Goal: Book appointment/travel/reservation

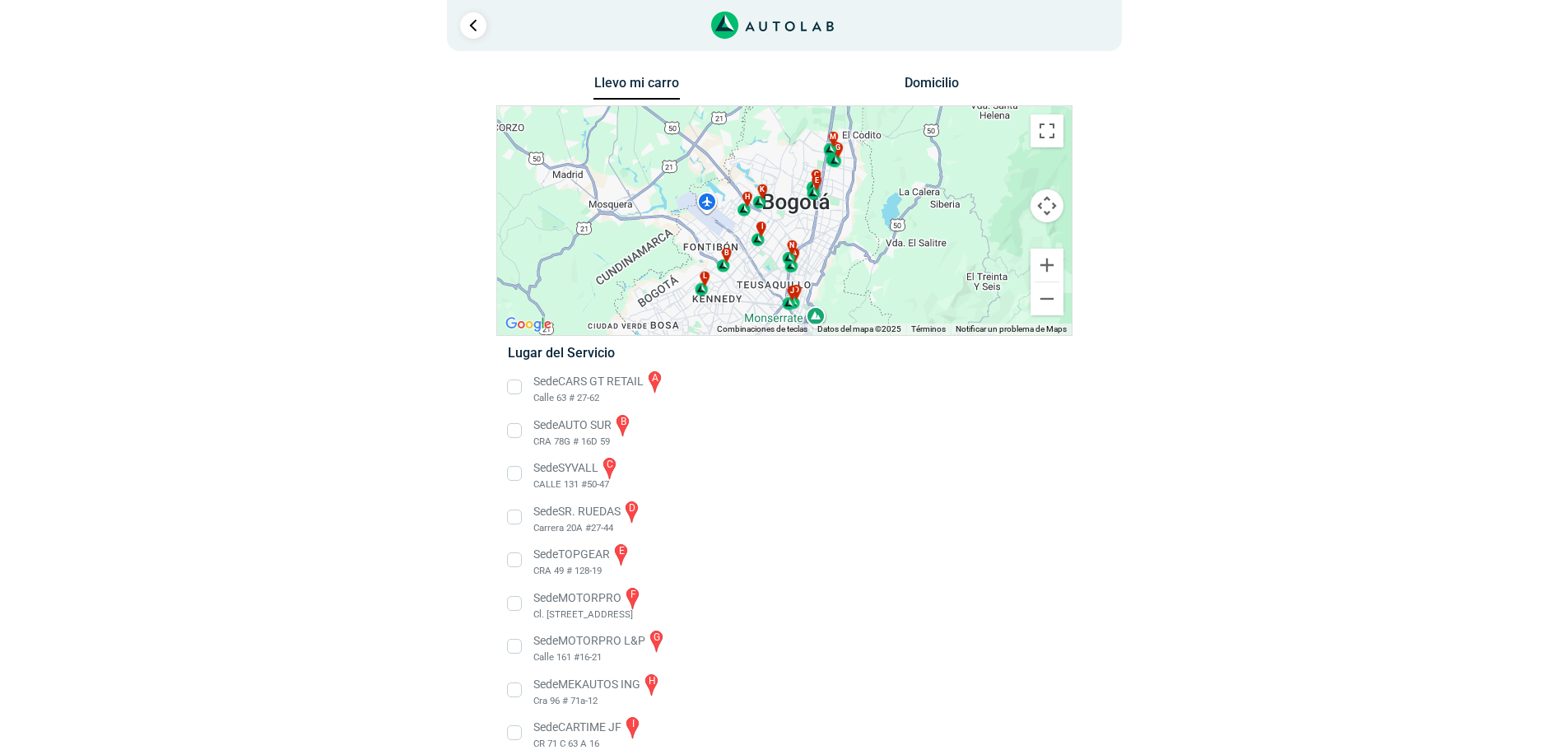
drag, startPoint x: 827, startPoint y: 249, endPoint x: 840, endPoint y: 255, distance: 14.3
click at [840, 255] on div "a b c d e f g" at bounding box center [784, 220] width 575 height 229
click at [1053, 138] on button "Cambiar a la vista en pantalla completa" at bounding box center [1047, 130] width 33 height 33
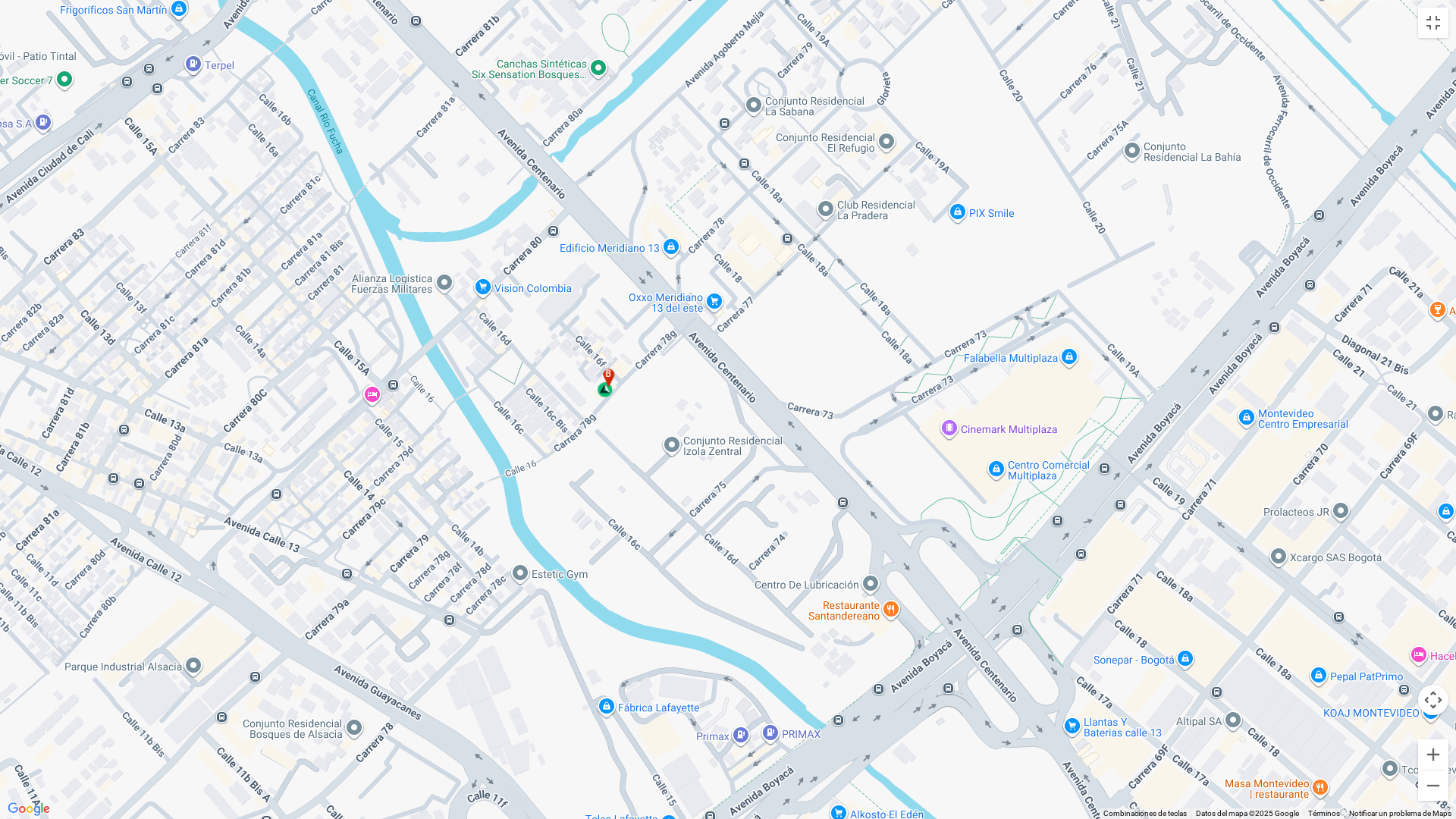
click at [609, 394] on div "b" at bounding box center [607, 383] width 17 height 29
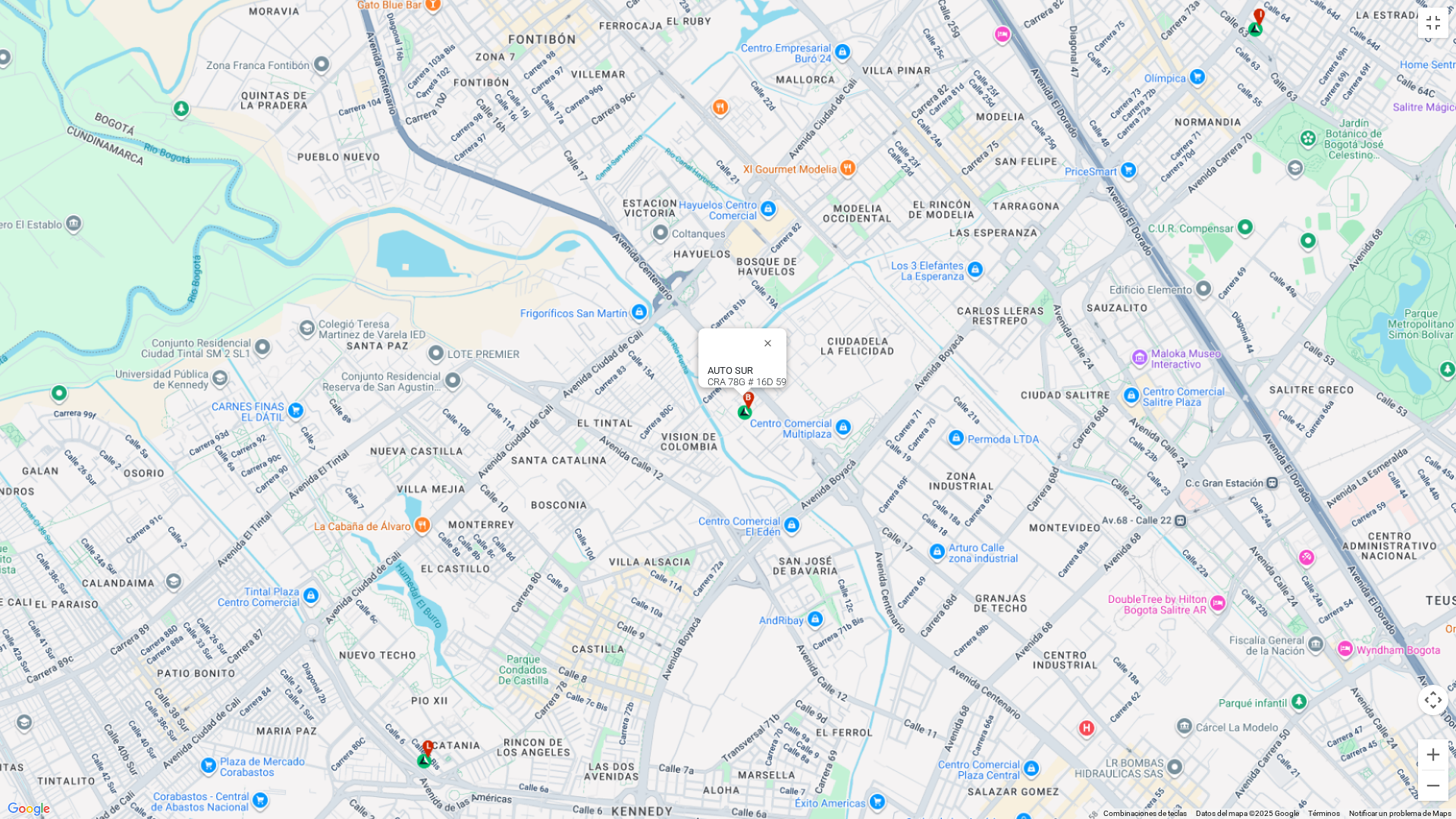
click at [748, 419] on div "b" at bounding box center [746, 405] width 17 height 29
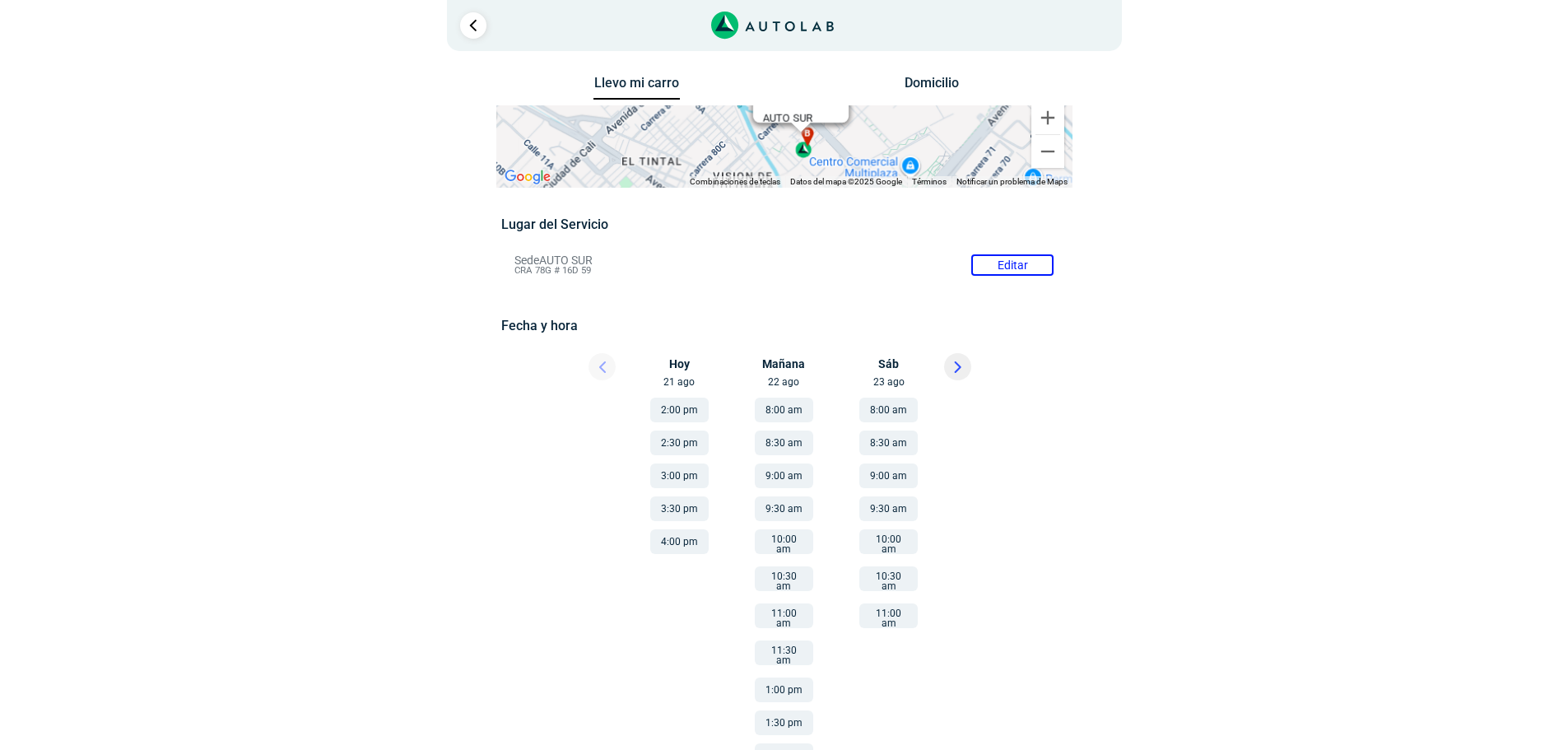
click at [907, 611] on button "11:00 am" at bounding box center [888, 615] width 58 height 24
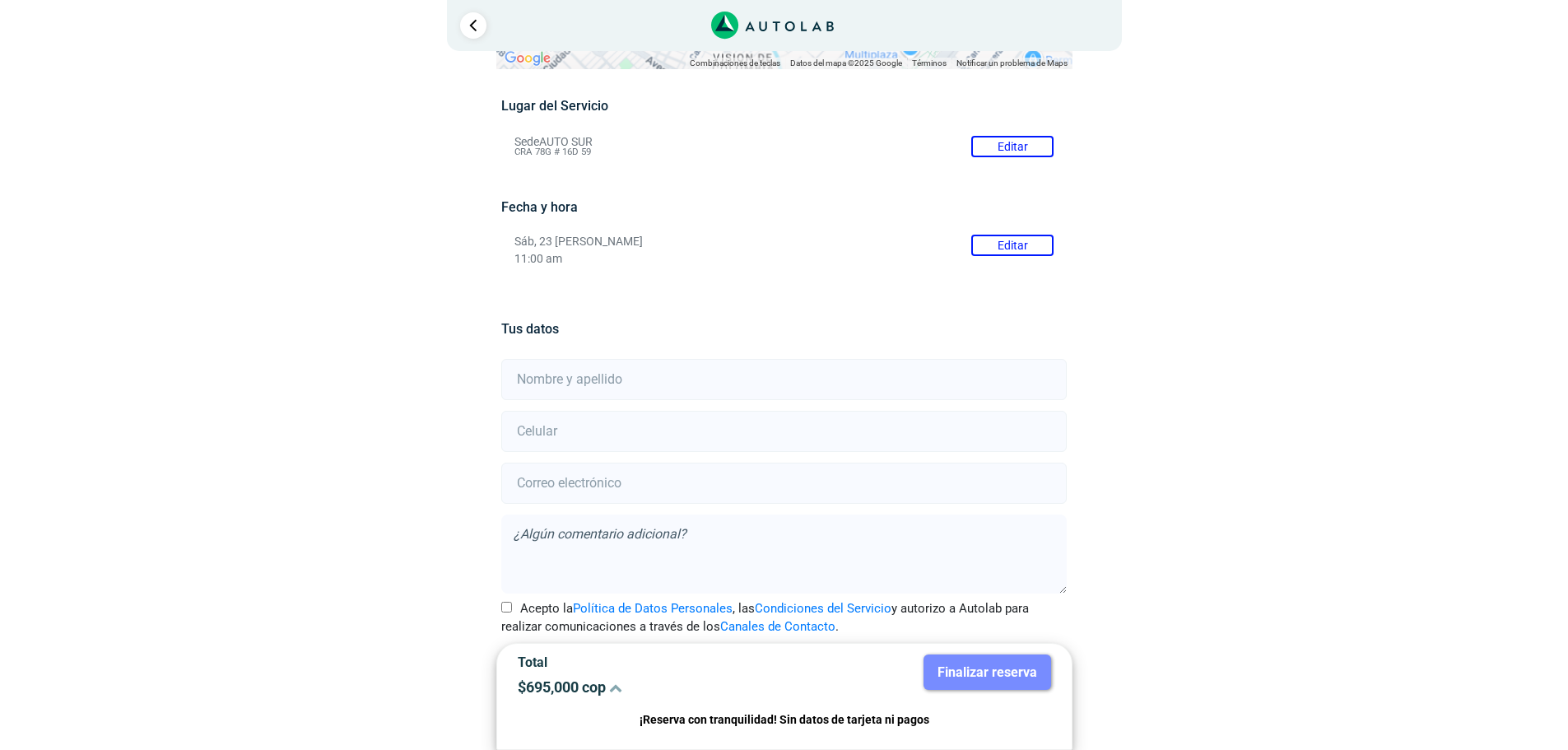
scroll to position [144, 0]
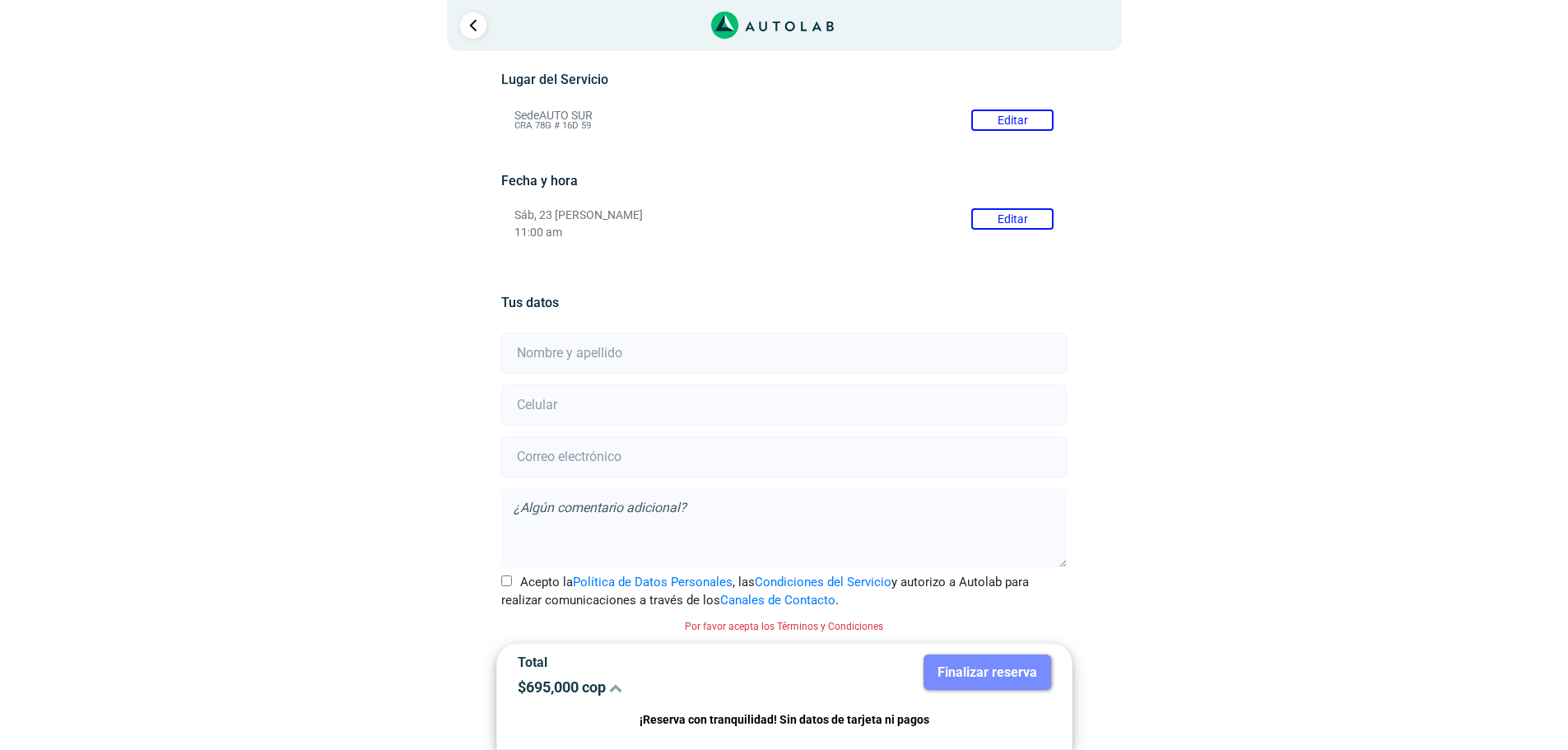
click at [728, 355] on input "text" at bounding box center [784, 353] width 565 height 41
type input "[PERSON_NAME]"
type input "3195755857"
click at [667, 449] on input "email" at bounding box center [784, 457] width 565 height 41
type input "[EMAIL_ADDRESS][DOMAIN_NAME]"
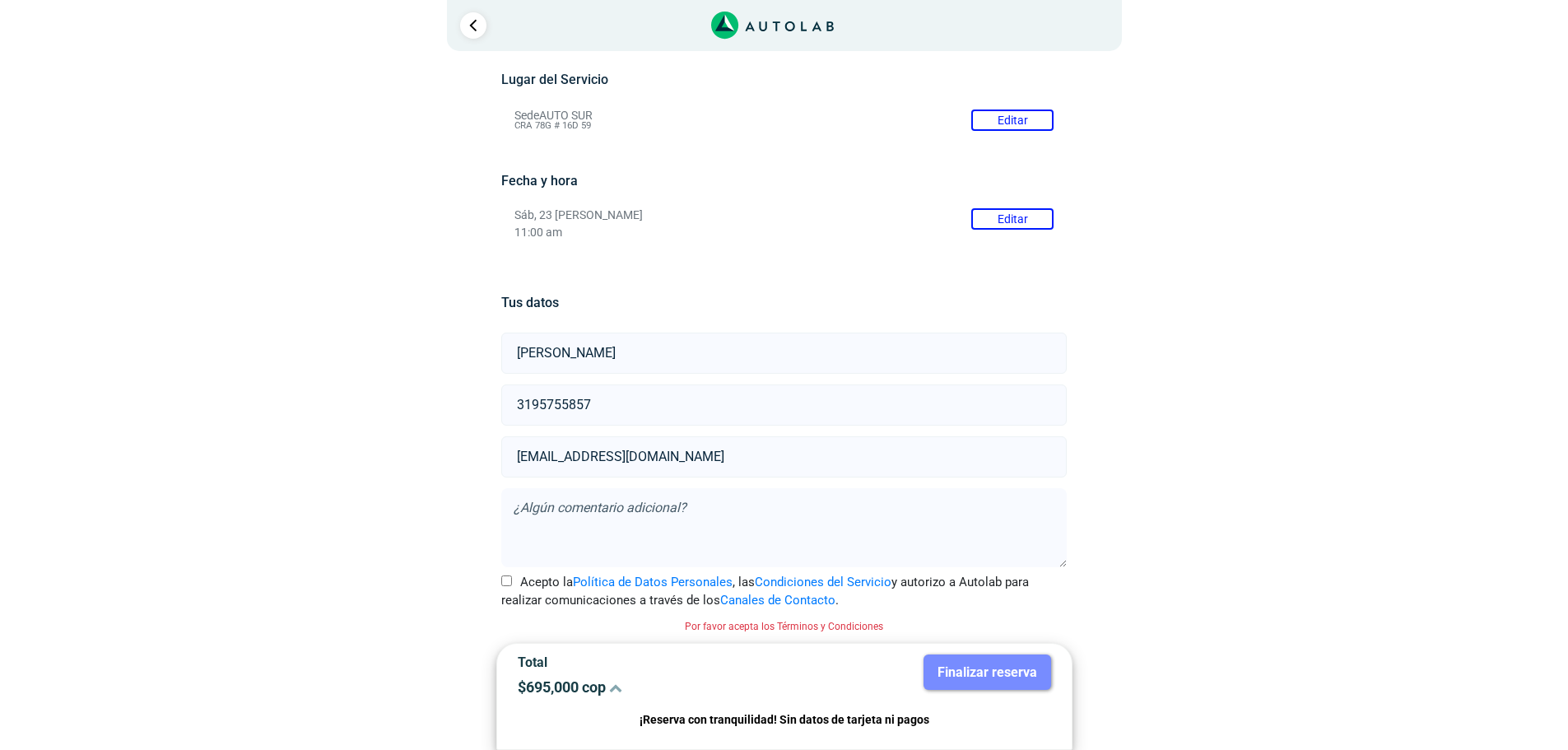
click at [569, 529] on textarea at bounding box center [784, 528] width 565 height 79
click at [509, 583] on input "Acepto la Política de Datos Personales , las Condiciones del Servicio y autoriz…" at bounding box center [506, 580] width 10 height 10
checkbox input "true"
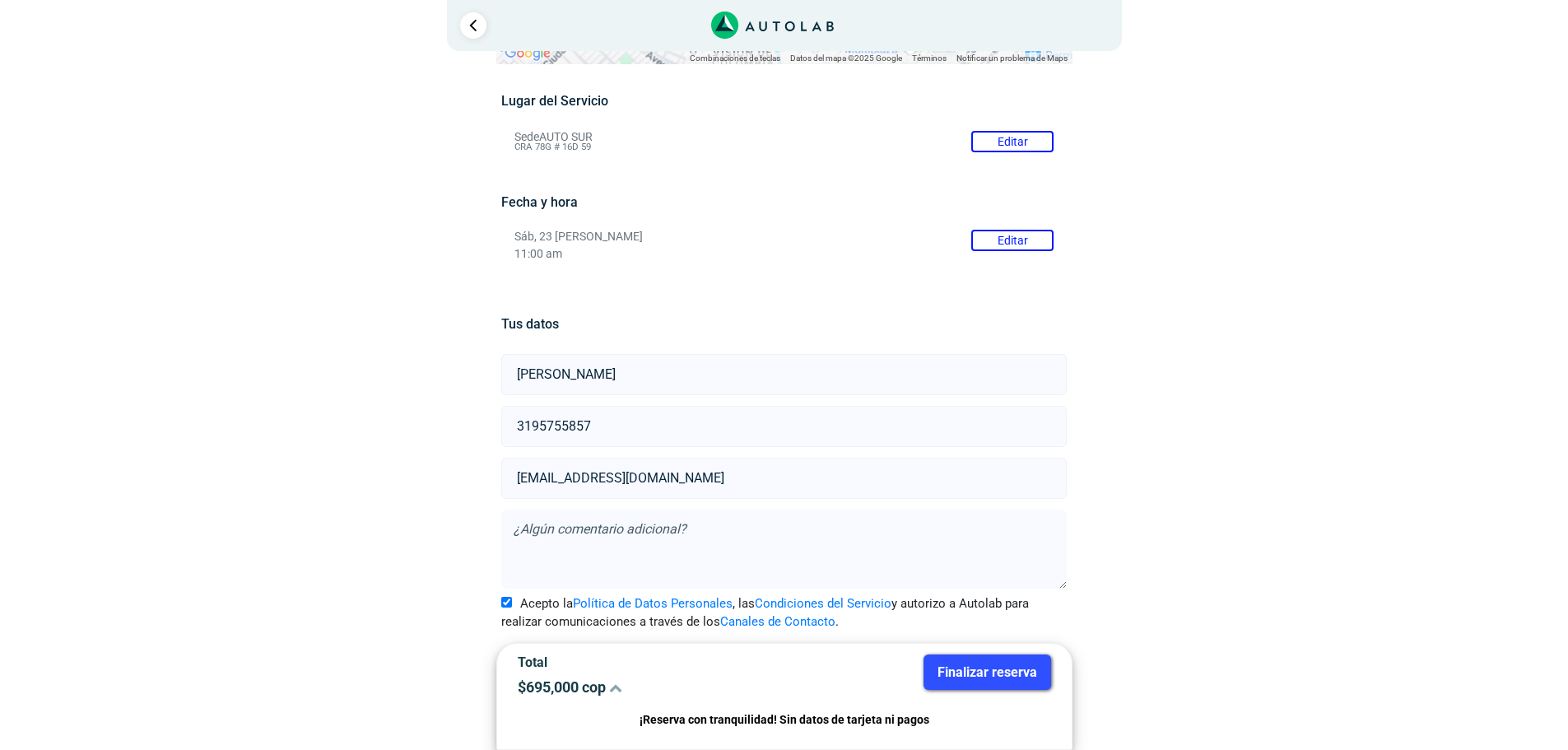
click at [571, 535] on textarea at bounding box center [784, 548] width 565 height 79
click at [972, 678] on button "Finalizar reserva" at bounding box center [988, 672] width 128 height 36
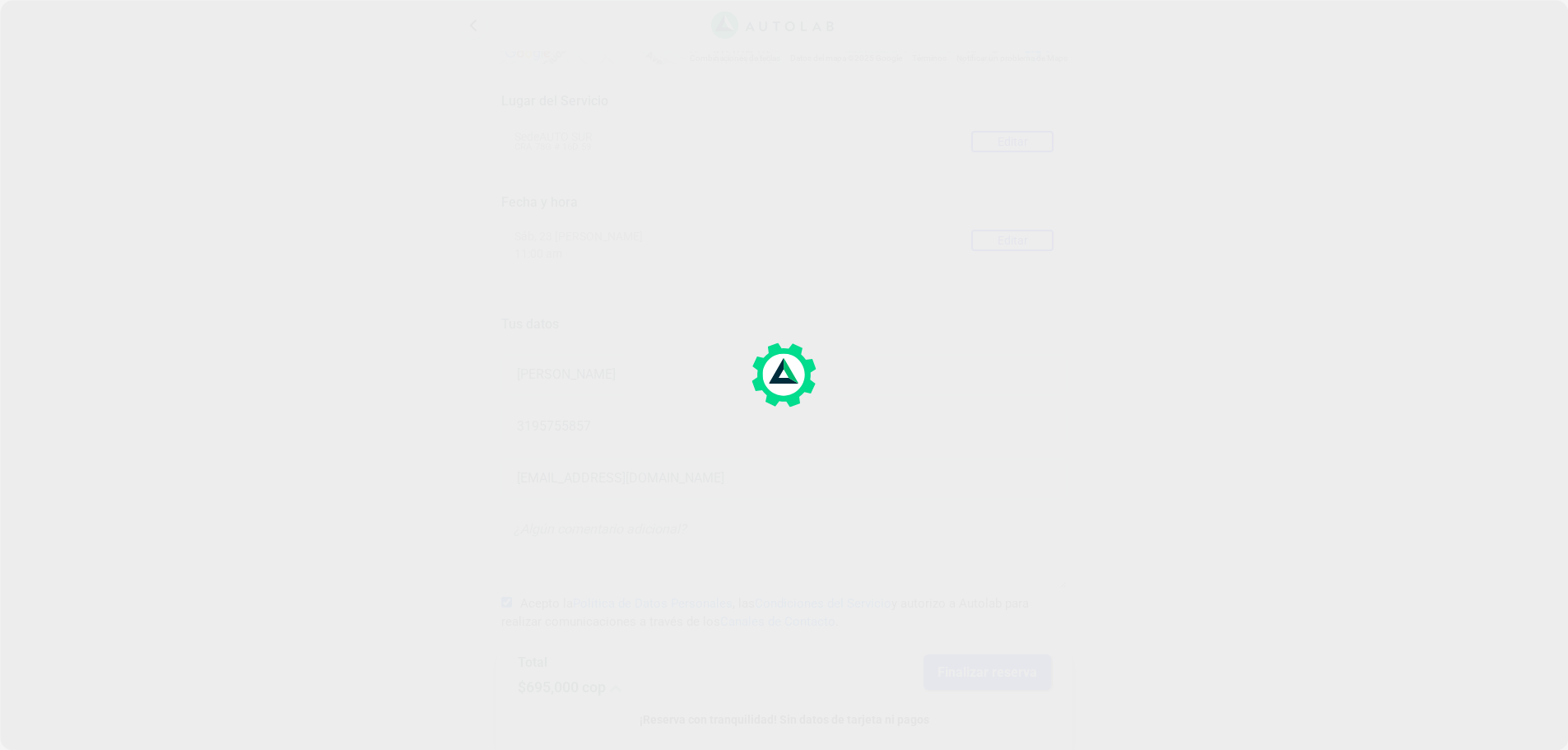
scroll to position [0, 0]
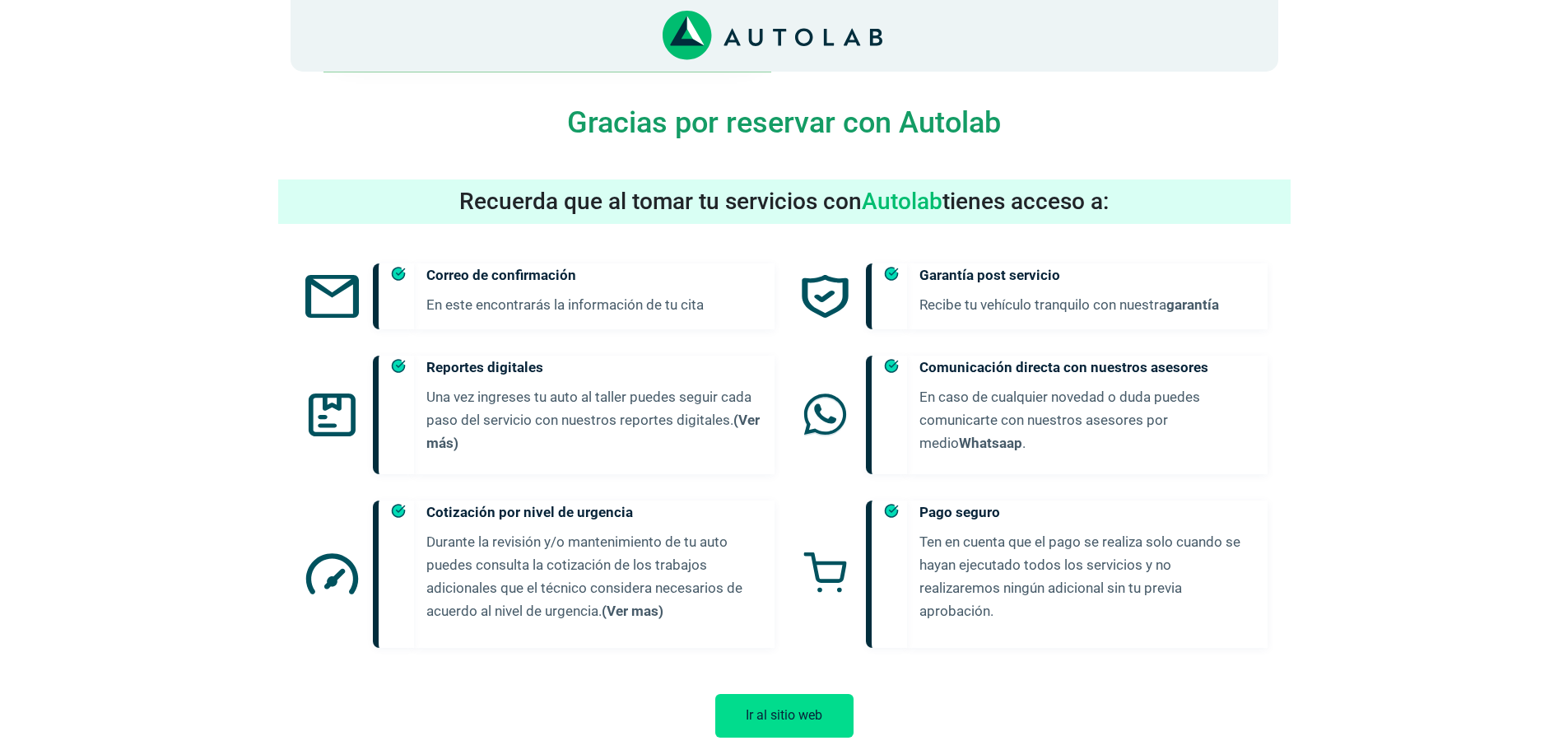
scroll to position [750, 0]
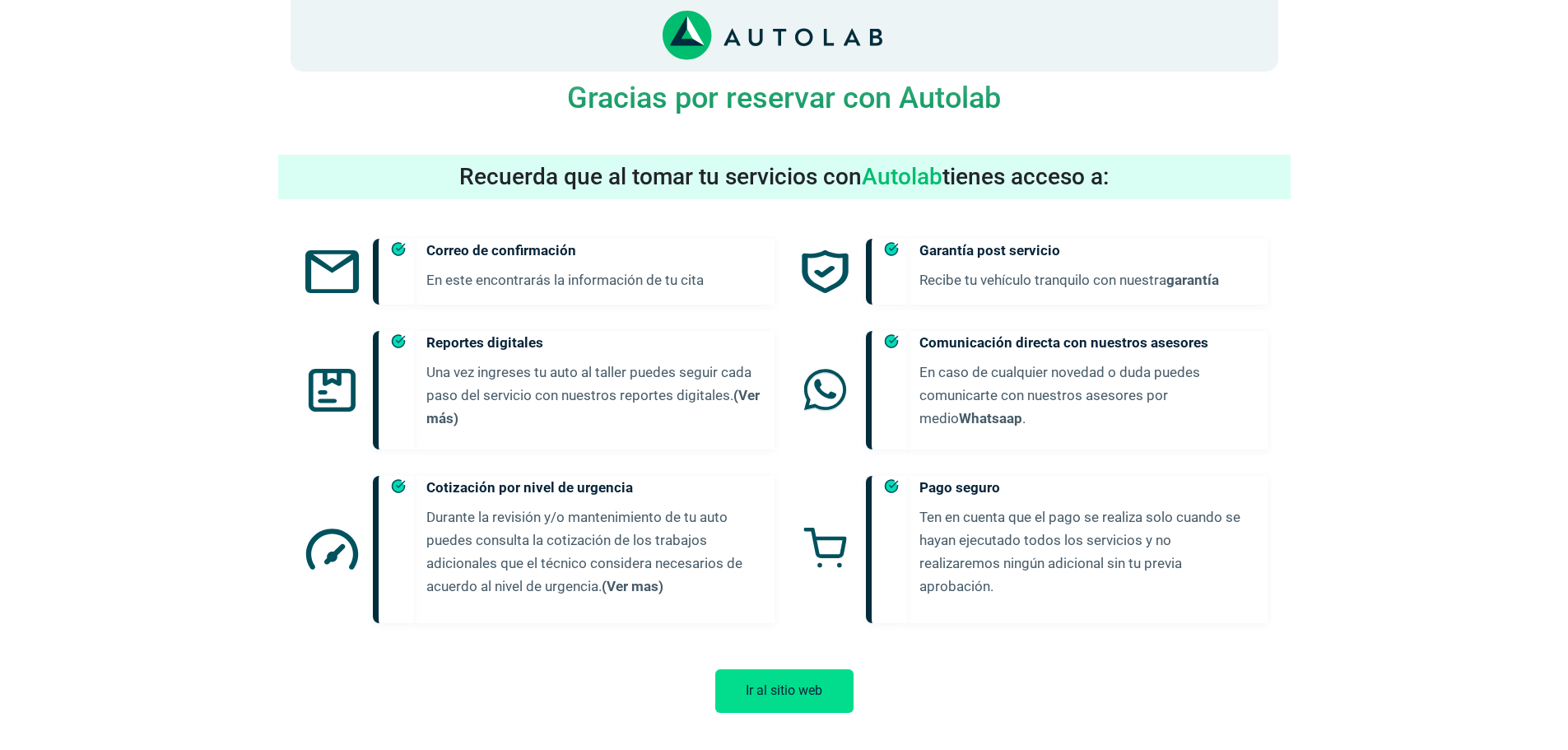
click at [819, 677] on button "Ir al sitio web" at bounding box center [784, 691] width 138 height 44
